Goal: Submit feedback/report problem: Submit feedback/report problem

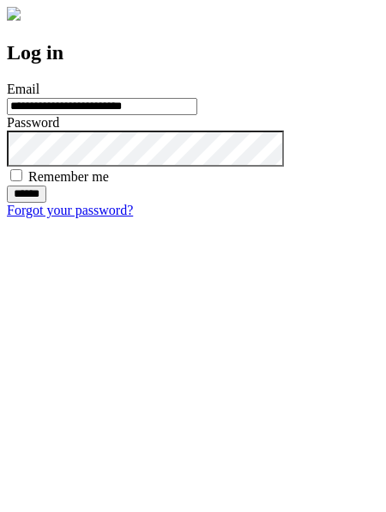
type input "**********"
click at [46, 203] on input "******" at bounding box center [27, 193] width 40 height 17
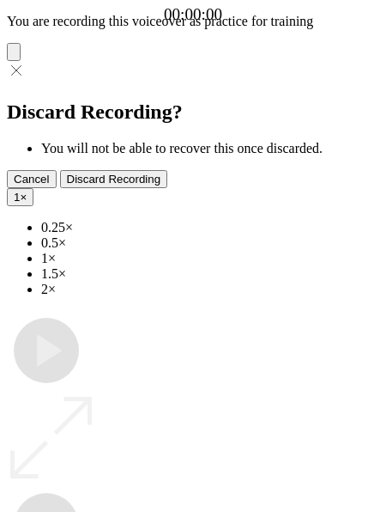
type input "**********"
